Goal: Find contact information: Find contact information

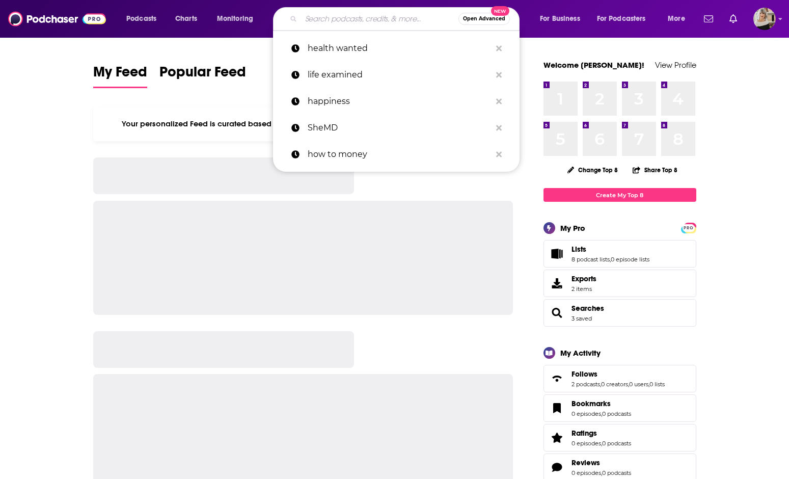
click at [318, 19] on input "Search podcasts, credits, & more..." at bounding box center [379, 19] width 157 height 16
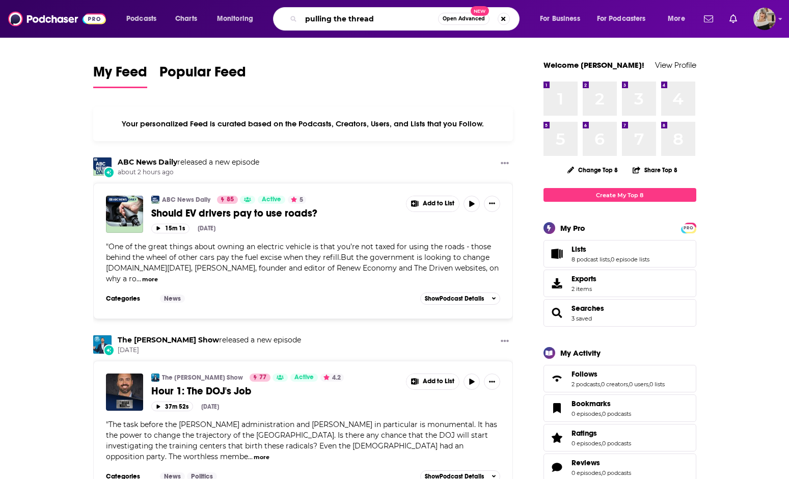
type input "pulling the thread"
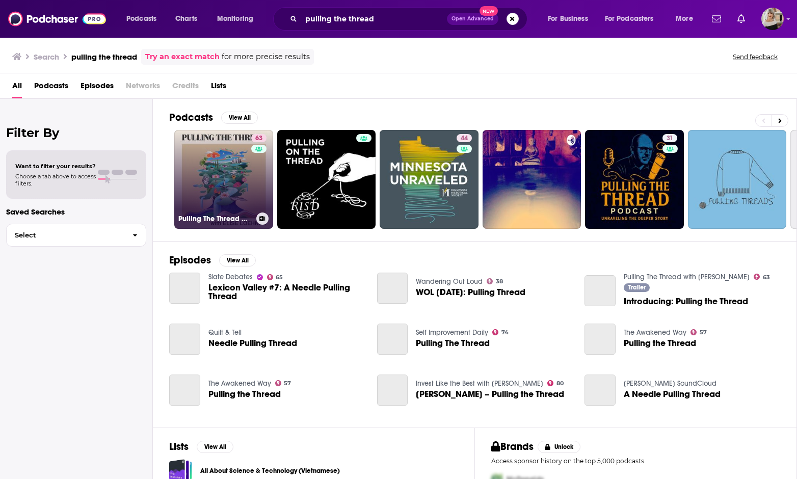
click at [240, 163] on link "63 Pulling The Thread with [PERSON_NAME]" at bounding box center [223, 179] width 99 height 99
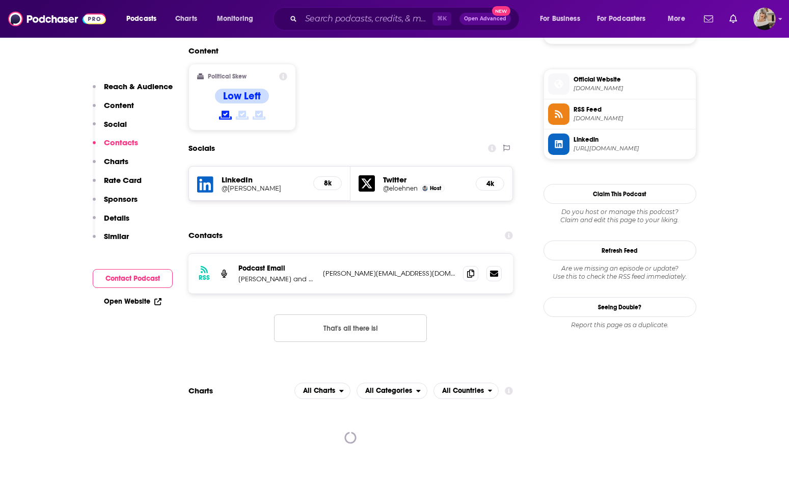
scroll to position [793, 0]
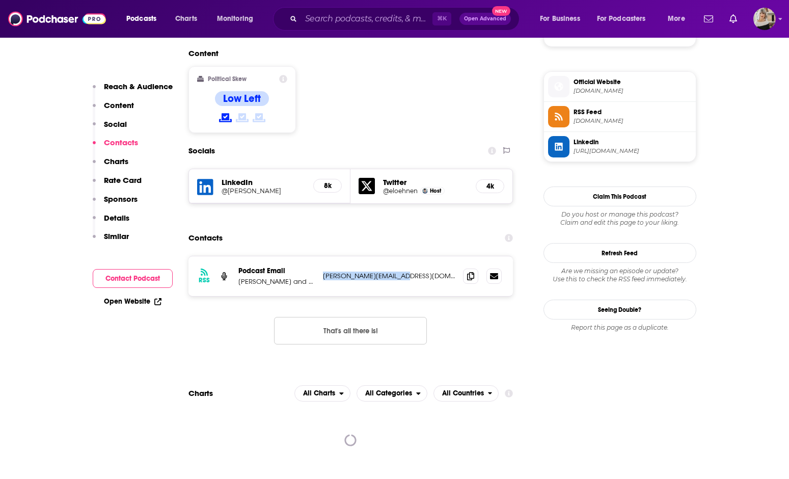
drag, startPoint x: 402, startPoint y: 226, endPoint x: 322, endPoint y: 227, distance: 80.0
click at [322, 256] on div "RSS Podcast Email [PERSON_NAME] and Cadence13 [EMAIL_ADDRESS][DOMAIN_NAME] [PER…" at bounding box center [350, 276] width 325 height 40
copy p "[PERSON_NAME][EMAIL_ADDRESS][DOMAIN_NAME]"
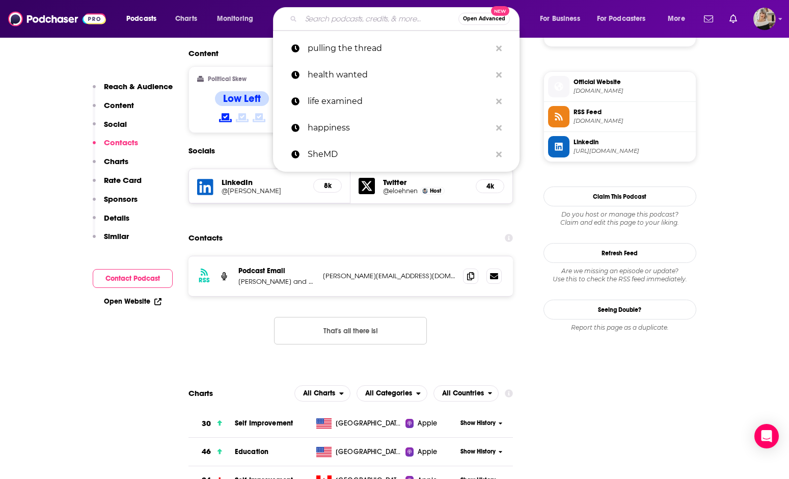
click at [335, 16] on input "Search podcasts, credits, & more..." at bounding box center [379, 19] width 157 height 16
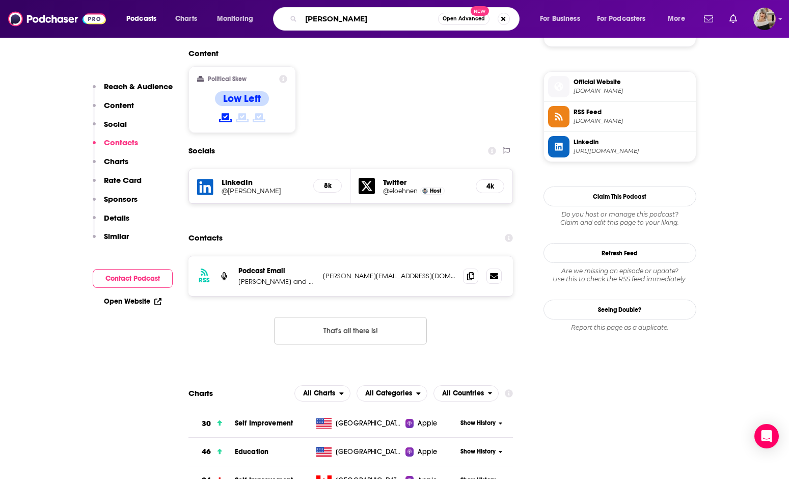
type input "[PERSON_NAME]"
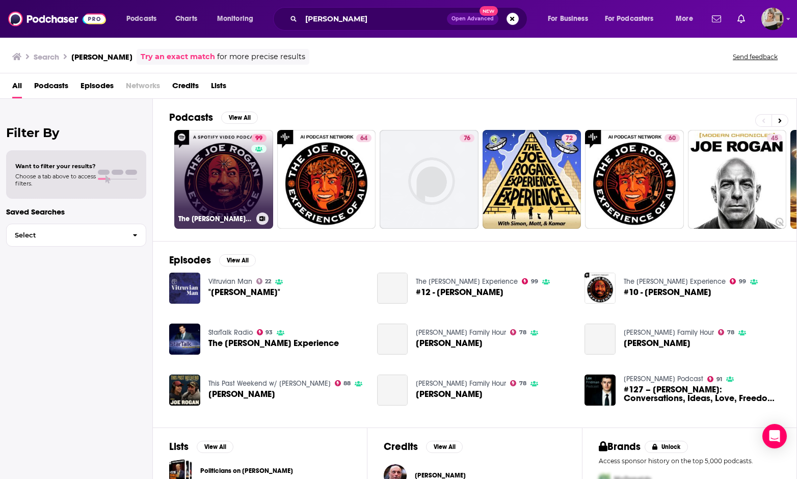
click at [199, 179] on link "99 The [PERSON_NAME] Experience" at bounding box center [223, 179] width 99 height 99
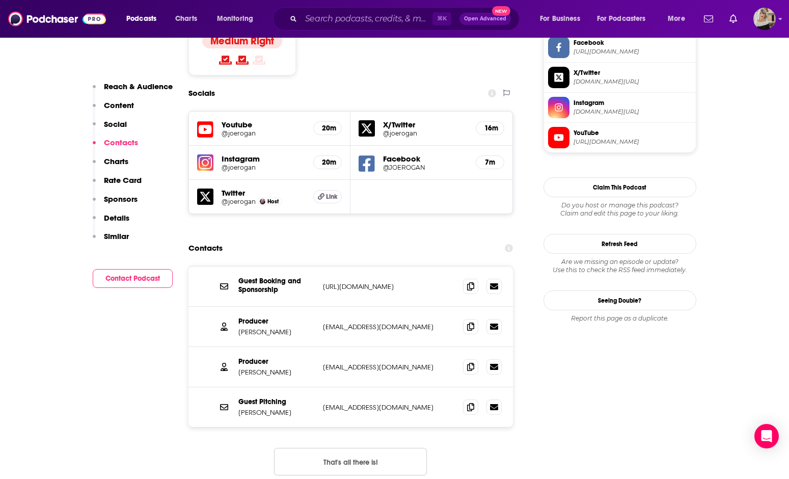
scroll to position [885, 0]
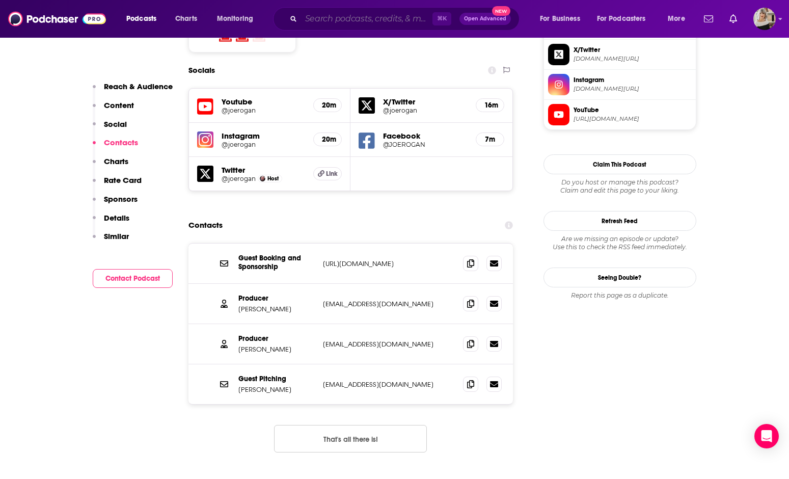
click at [339, 15] on input "Search podcasts, credits, & more..." at bounding box center [366, 19] width 131 height 16
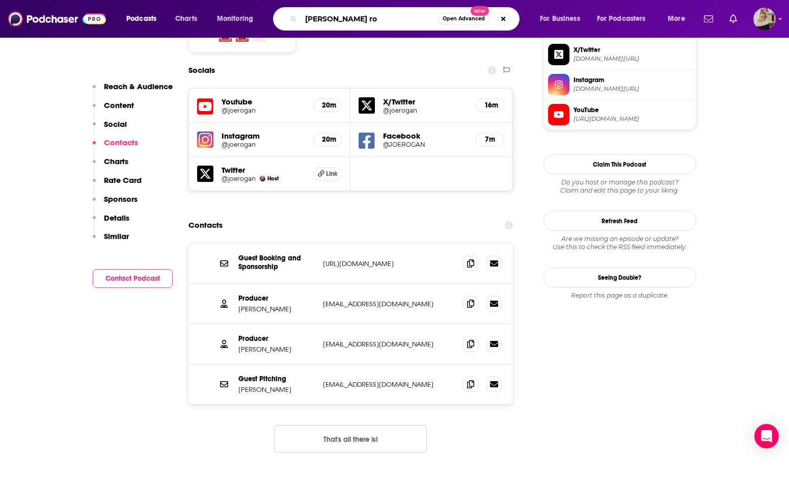
type input "[PERSON_NAME]"
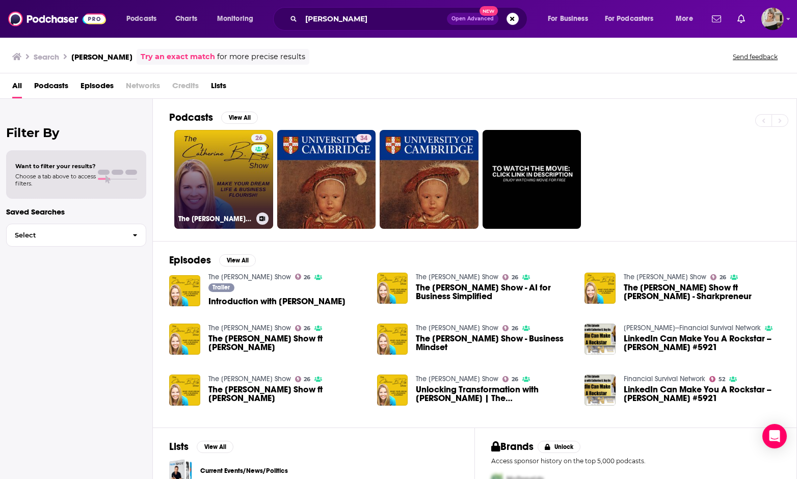
click at [238, 189] on link "26 The [PERSON_NAME] Show" at bounding box center [223, 179] width 99 height 99
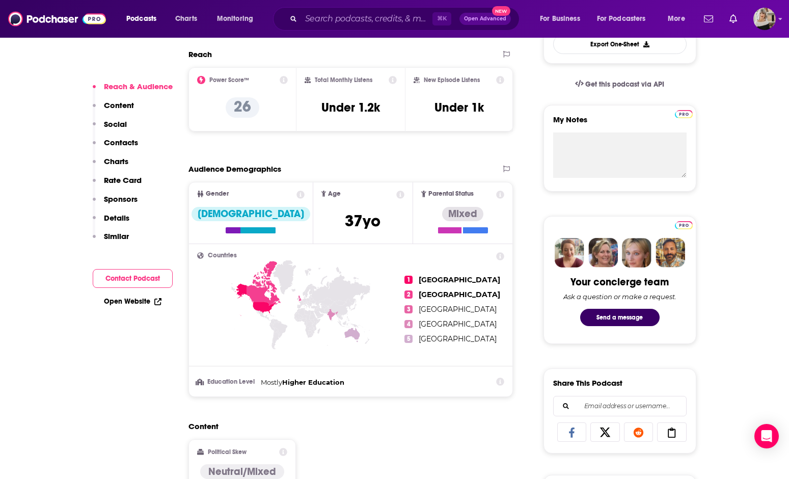
scroll to position [588, 0]
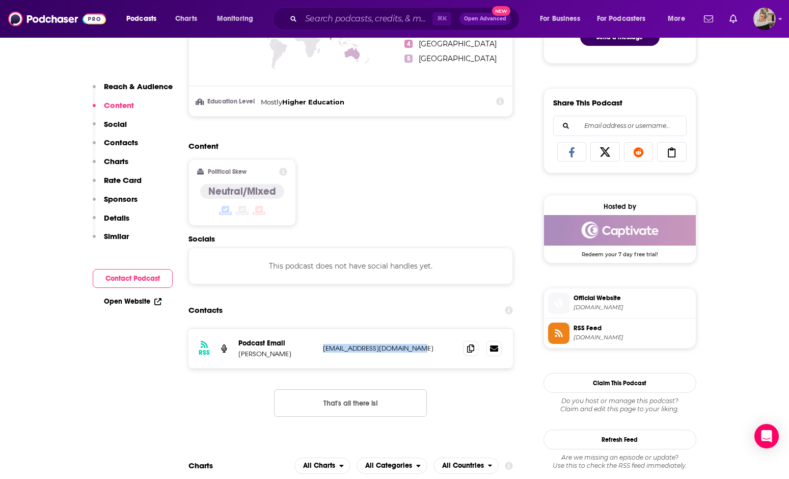
drag, startPoint x: 322, startPoint y: 351, endPoint x: 419, endPoint y: 354, distance: 96.8
click at [419, 354] on div "RSS Podcast Email [PERSON_NAME] [PERSON_NAME][EMAIL_ADDRESS][DOMAIN_NAME] [EMAI…" at bounding box center [350, 349] width 325 height 40
copy p "[EMAIL_ADDRESS][DOMAIN_NAME]"
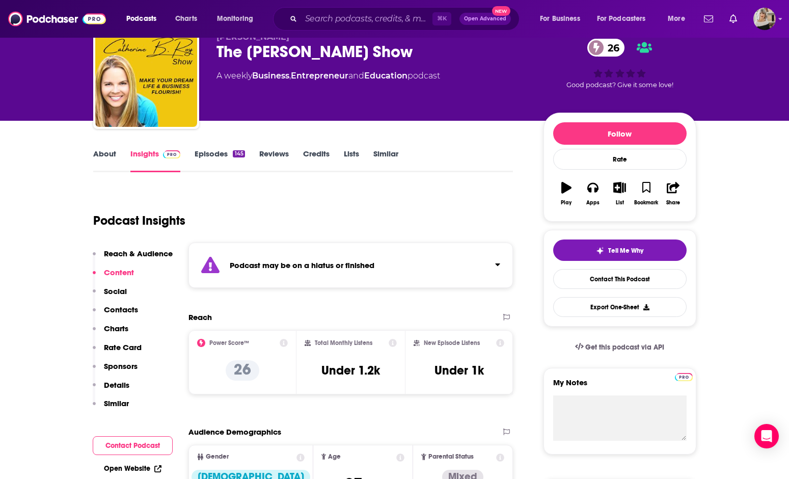
scroll to position [20, 0]
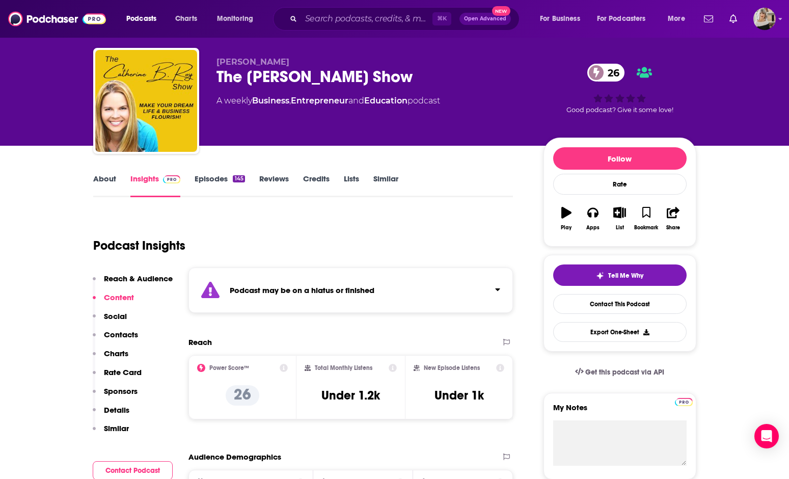
click at [103, 177] on link "About" at bounding box center [104, 185] width 23 height 23
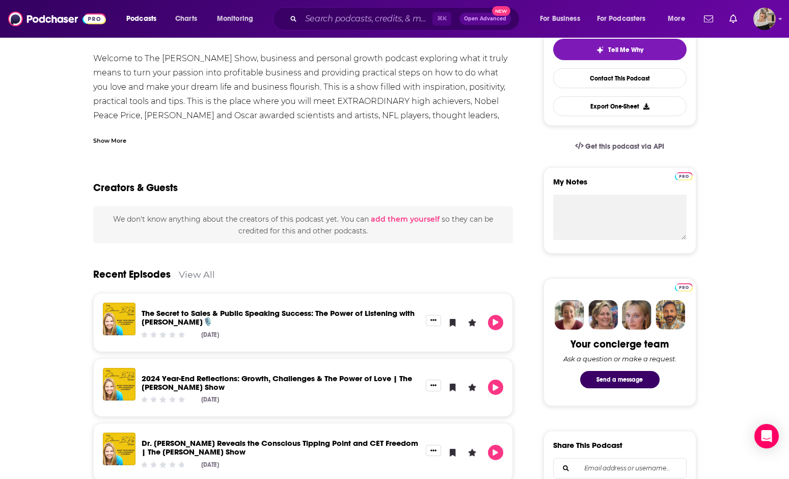
scroll to position [282, 0]
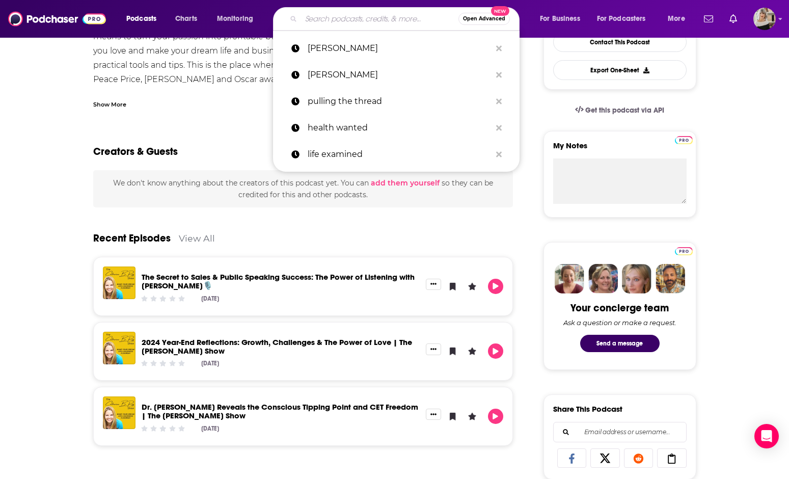
click at [345, 14] on input "Search podcasts, credits, & more..." at bounding box center [379, 19] width 157 height 16
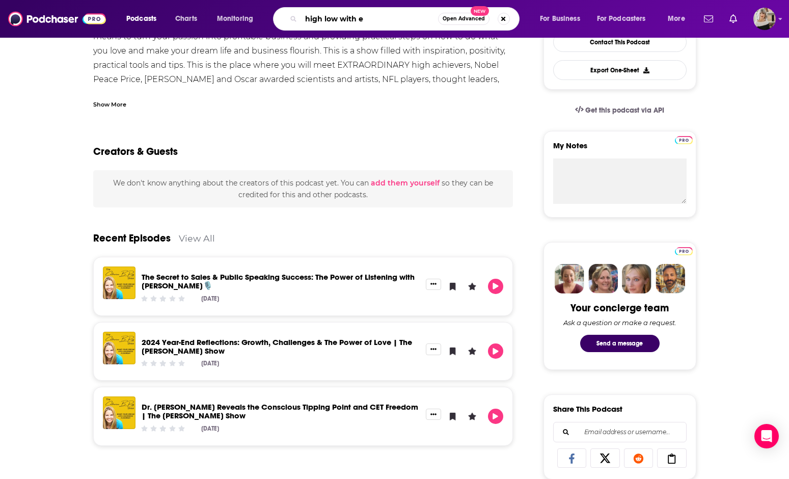
type input "high low with em"
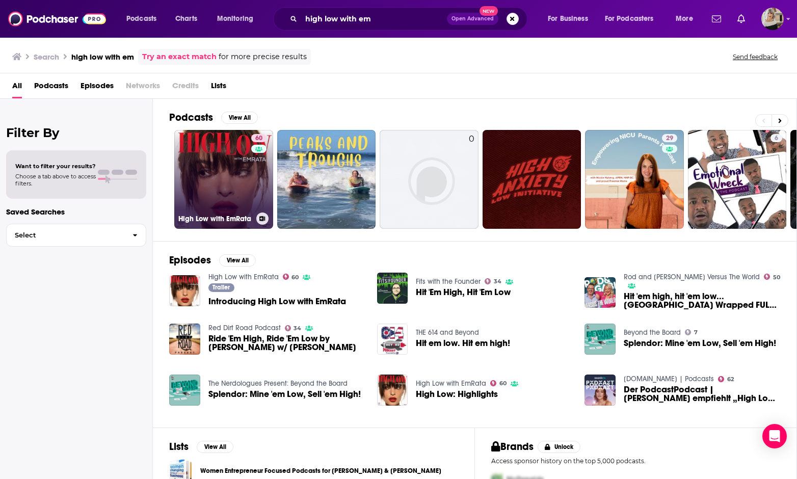
click at [223, 189] on link "60 High Low with EmRata" at bounding box center [223, 179] width 99 height 99
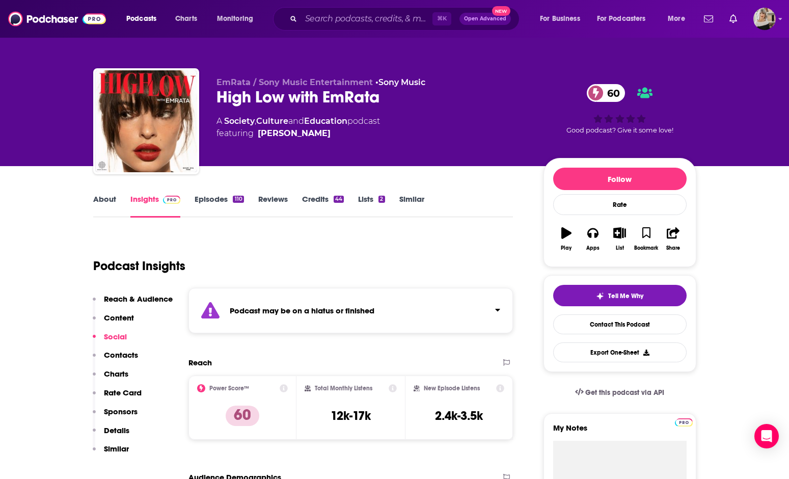
click at [109, 200] on link "About" at bounding box center [104, 205] width 23 height 23
